Goal: Obtain resource: Download file/media

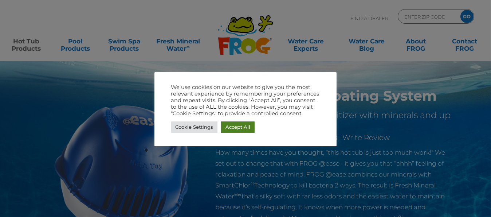
click at [240, 127] on link "Accept All" at bounding box center [238, 126] width 34 height 11
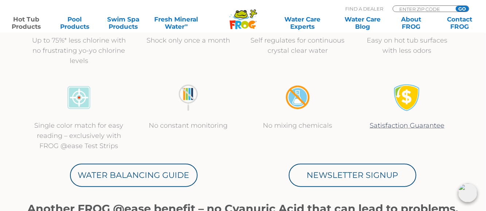
scroll to position [219, 0]
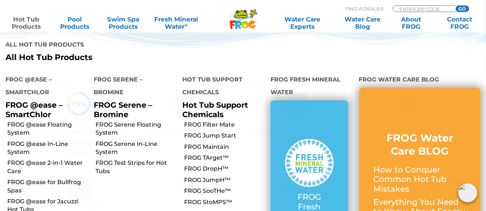
click at [38, 18] on link "Hot Tub Products" at bounding box center [26, 23] width 38 height 15
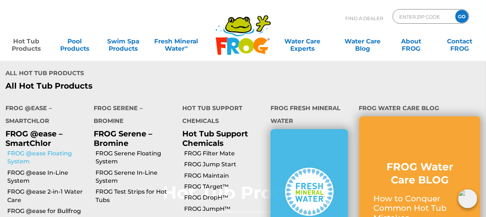
click at [50, 149] on link "FROG @ease Floating System" at bounding box center [47, 157] width 81 height 16
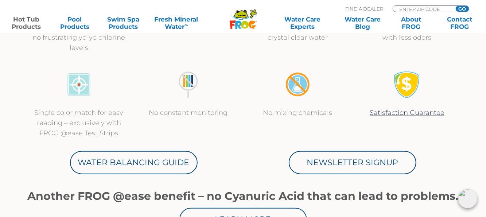
scroll to position [364, 0]
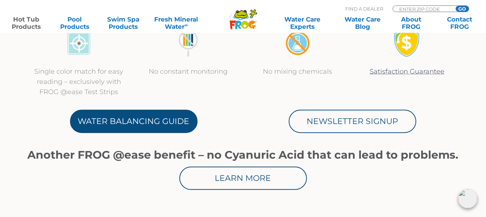
click at [119, 121] on link "Water Balancing Guide" at bounding box center [133, 121] width 127 height 23
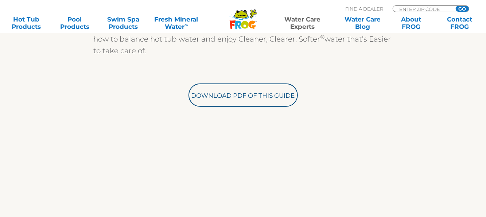
scroll to position [291, 0]
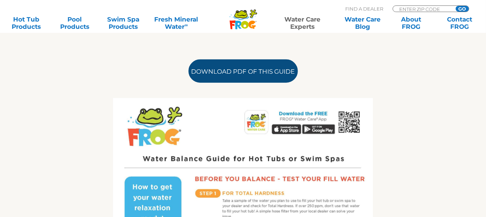
click at [227, 71] on link "Download PDF of this Guide" at bounding box center [242, 70] width 109 height 23
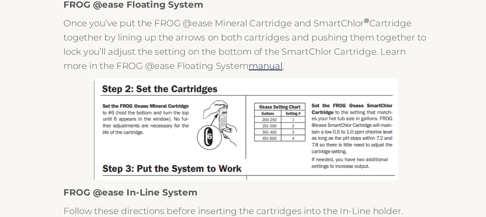
scroll to position [222, 0]
